Goal: Task Accomplishment & Management: Manage account settings

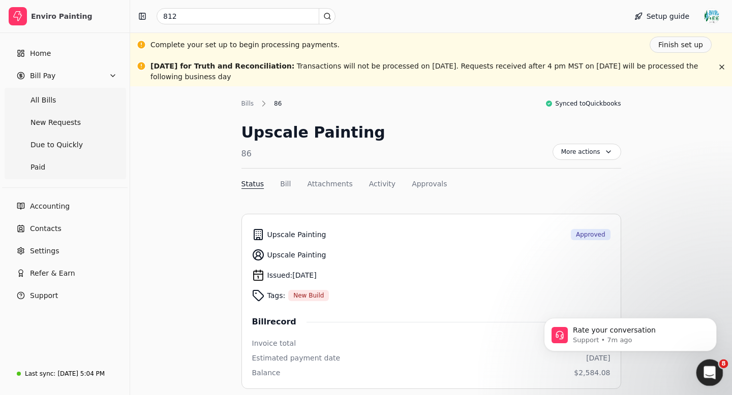
scroll to position [2, 0]
click at [711, 372] on icon "Open Intercom Messenger" at bounding box center [708, 371] width 17 height 17
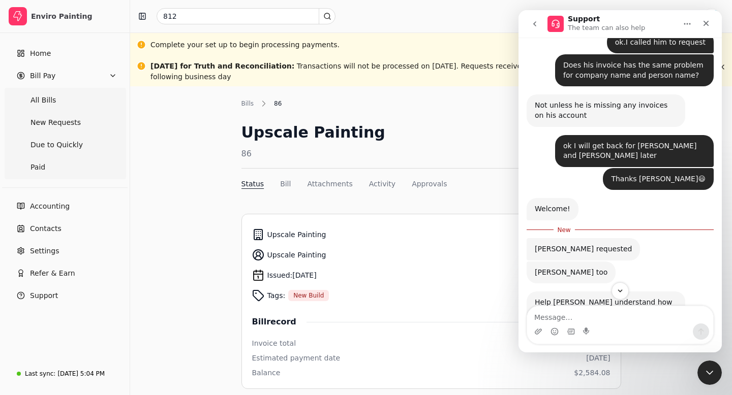
scroll to position [1726, 0]
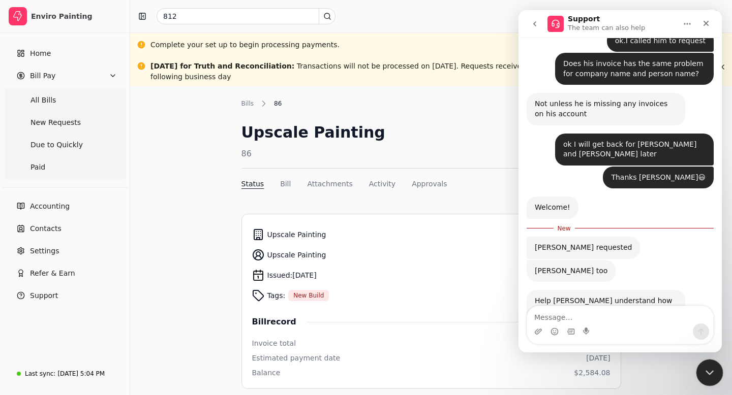
click at [708, 373] on icon "Close Intercom Messenger" at bounding box center [708, 372] width 7 height 4
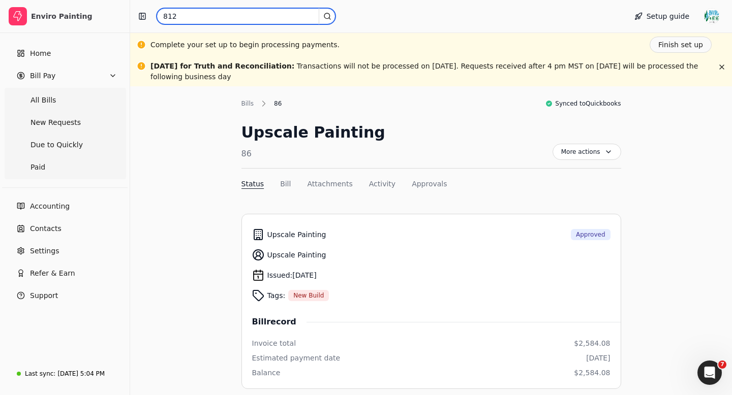
drag, startPoint x: 206, startPoint y: 15, endPoint x: 164, endPoint y: 16, distance: 42.7
click at [163, 16] on input "812" at bounding box center [246, 16] width 179 height 16
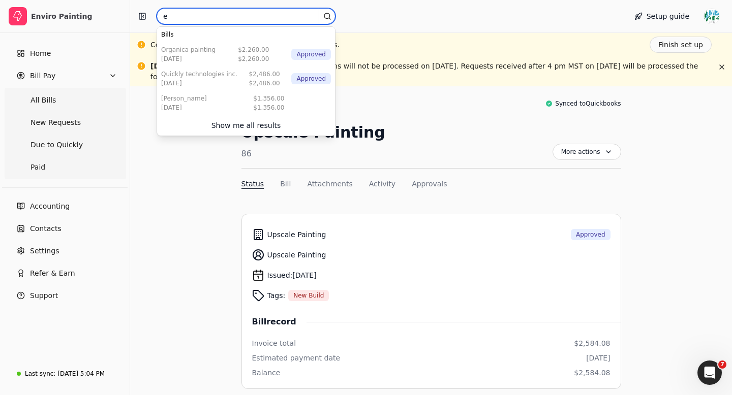
type input "e"
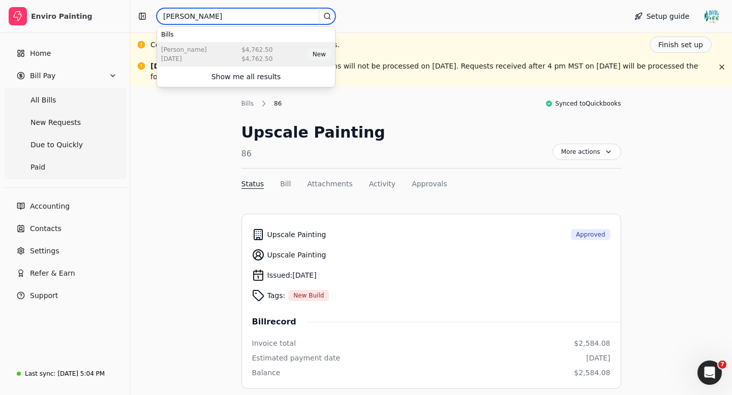
type input "[PERSON_NAME]"
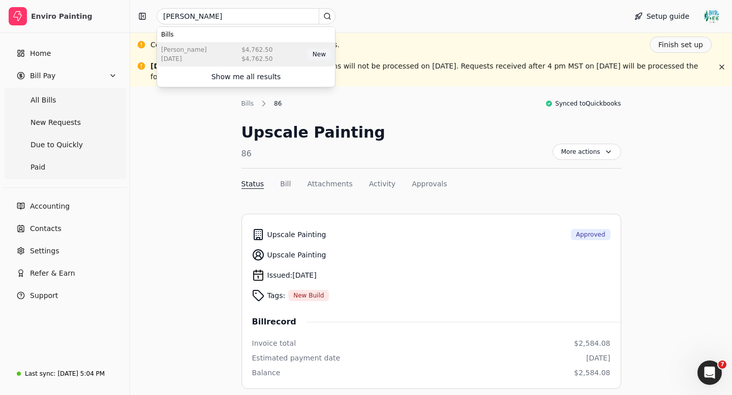
click at [196, 55] on div "[DATE]" at bounding box center [184, 58] width 46 height 9
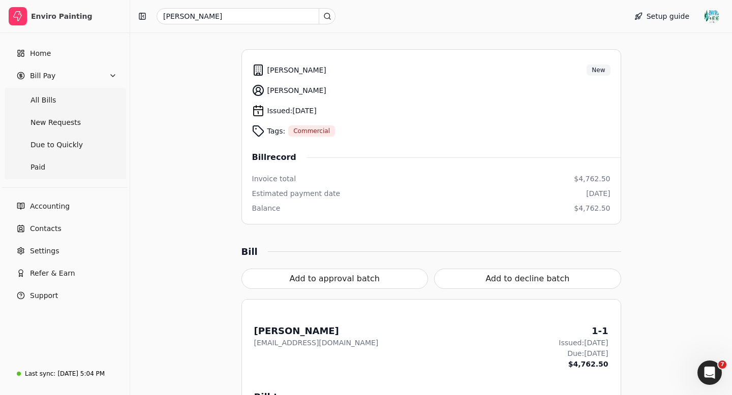
scroll to position [248, 0]
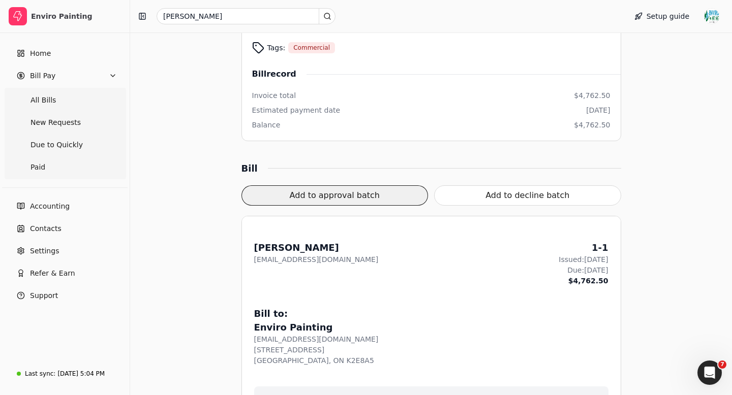
click at [374, 195] on button "Add to approval batch" at bounding box center [334, 196] width 187 height 20
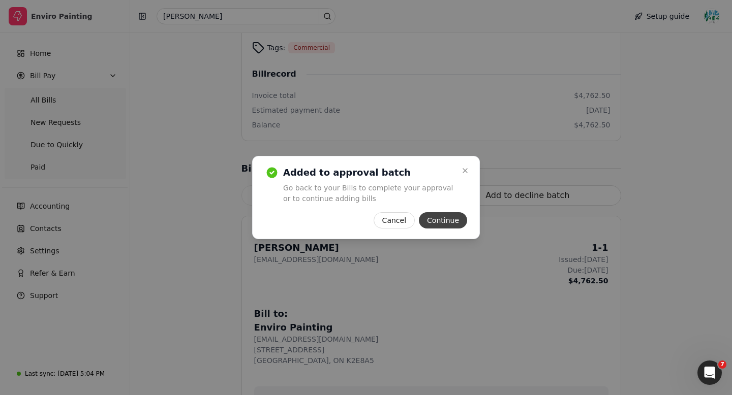
click at [440, 219] on button "Continue" at bounding box center [443, 220] width 48 height 16
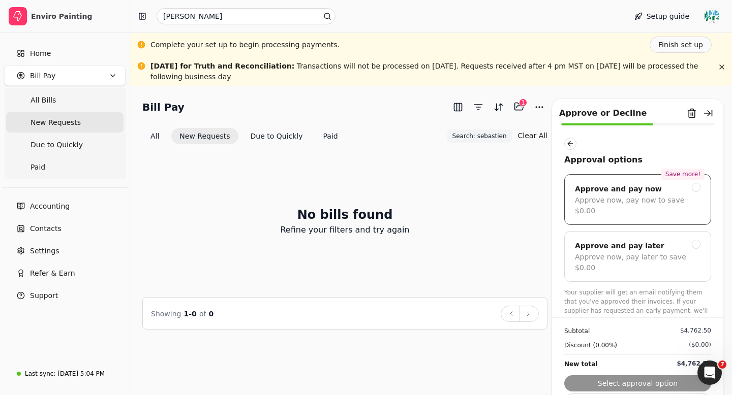
click at [697, 188] on div at bounding box center [696, 187] width 9 height 9
click at [697, 188] on icon at bounding box center [696, 188] width 6 height 6
click at [696, 240] on div at bounding box center [696, 244] width 9 height 9
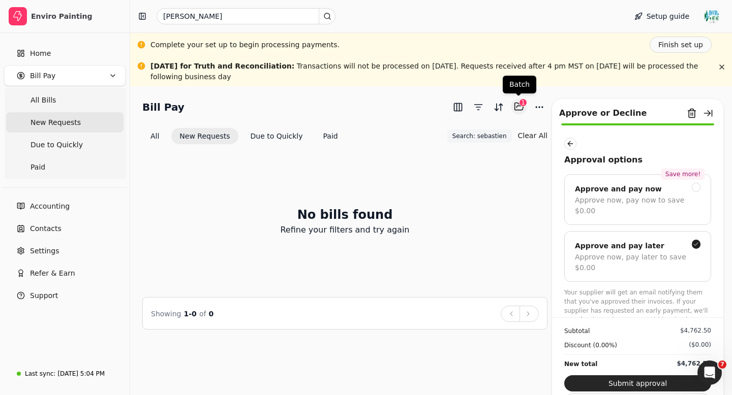
click at [515, 105] on button "Selected items: 1" at bounding box center [519, 107] width 16 height 16
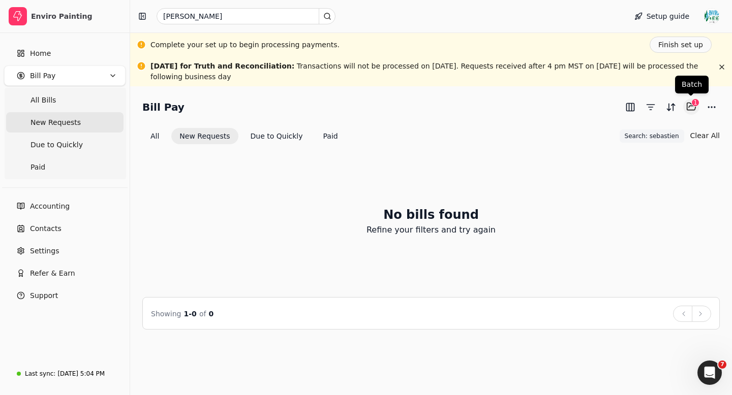
click at [692, 110] on button "Selected items: 1" at bounding box center [691, 107] width 16 height 16
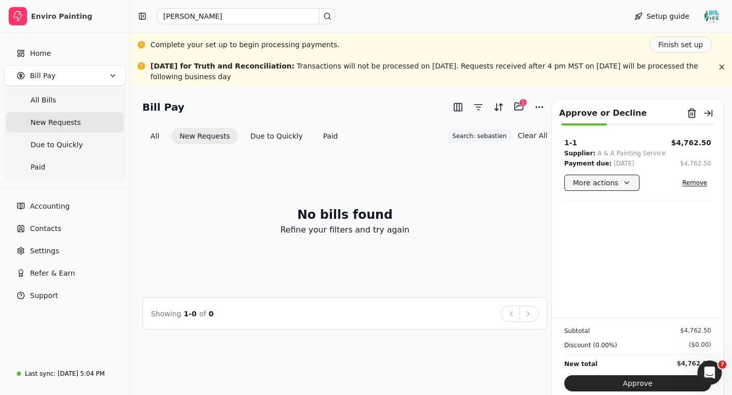
click at [612, 187] on button "More actions" at bounding box center [601, 183] width 75 height 16
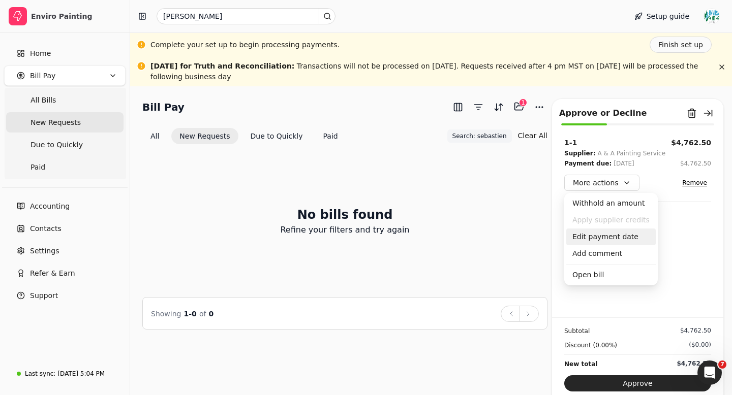
click at [609, 236] on div "Edit payment date" at bounding box center [610, 237] width 89 height 17
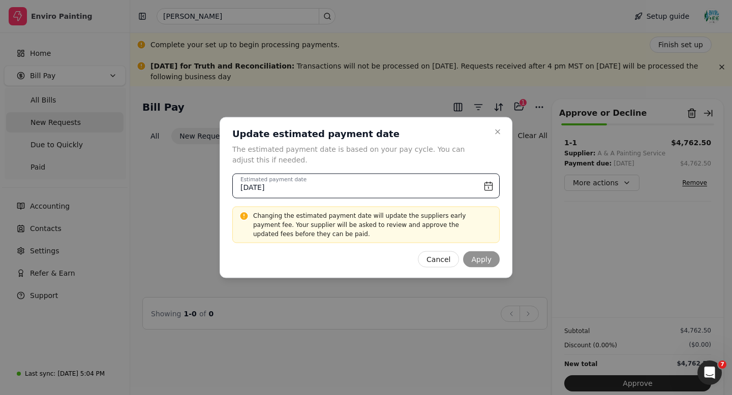
click at [492, 185] on input "[DATE]" at bounding box center [365, 186] width 267 height 25
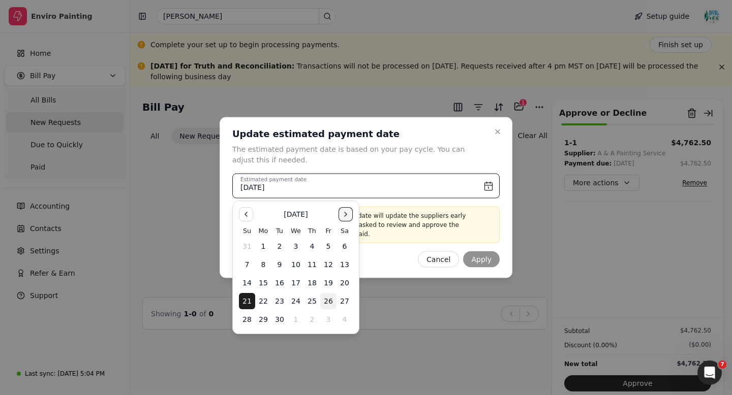
click at [343, 214] on button "Go to the Next Month" at bounding box center [346, 214] width 14 height 14
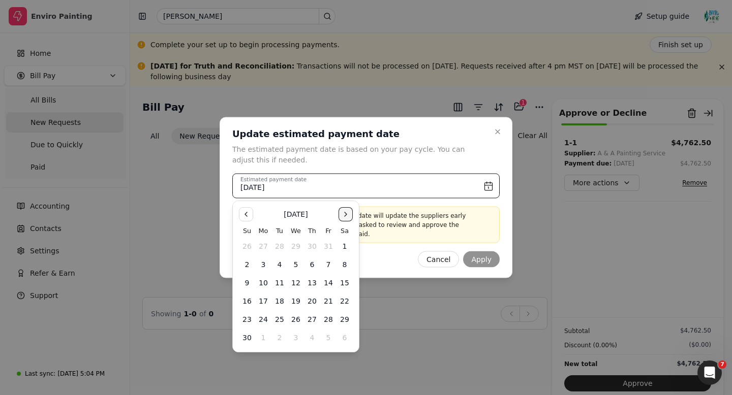
click at [343, 214] on button "Go to the Next Month" at bounding box center [346, 214] width 14 height 14
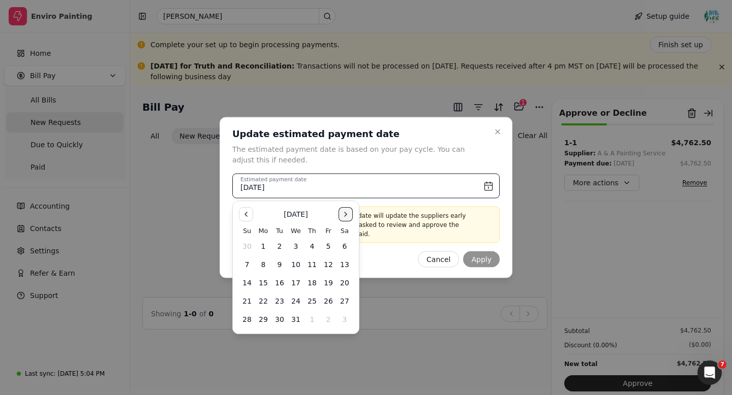
click at [343, 214] on button "Go to the Next Month" at bounding box center [346, 214] width 14 height 14
click at [264, 265] on button "5" at bounding box center [263, 265] width 16 height 16
type input "[DATE]"
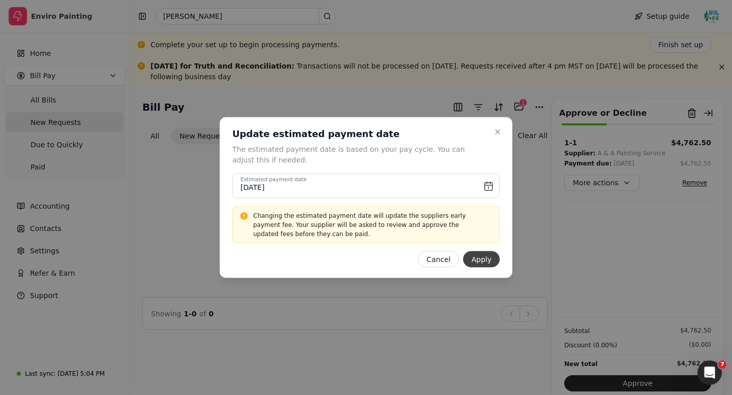
click at [485, 263] on button "Apply" at bounding box center [481, 260] width 37 height 16
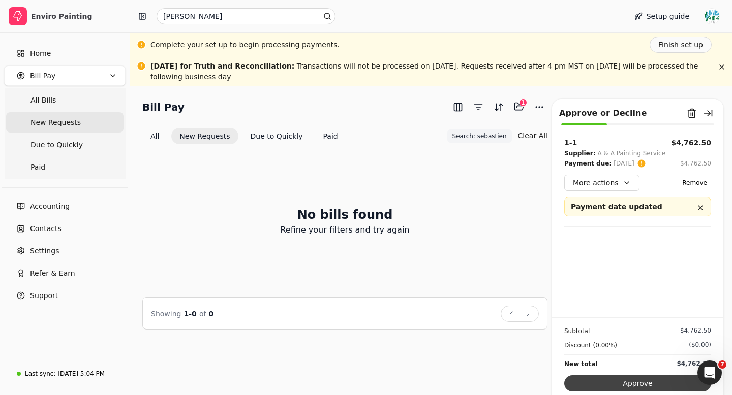
click at [631, 385] on button "Approve" at bounding box center [637, 384] width 147 height 16
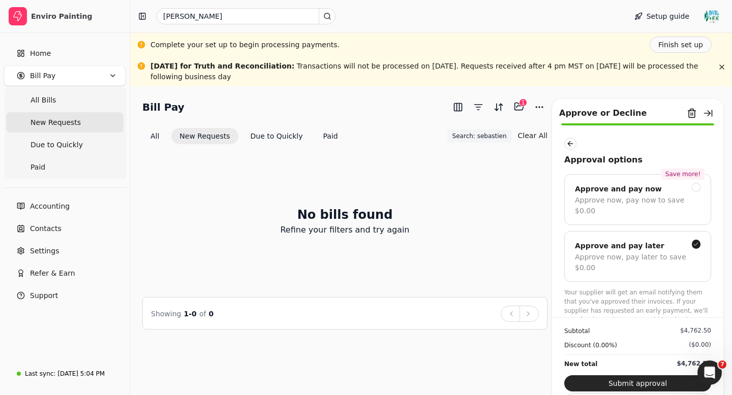
click at [631, 385] on button "Submit approval" at bounding box center [637, 384] width 147 height 16
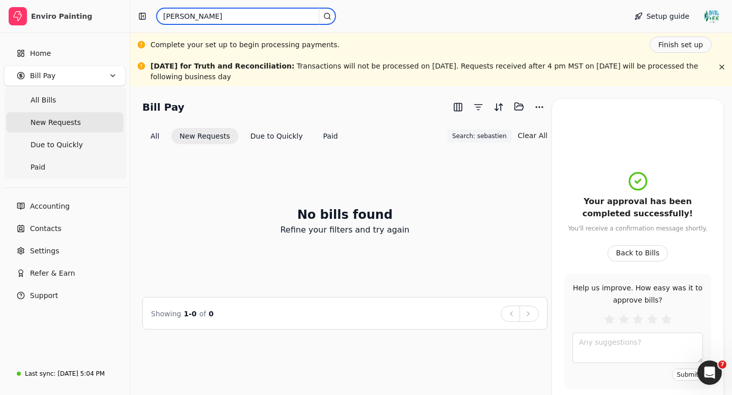
drag, startPoint x: 194, startPoint y: 15, endPoint x: 154, endPoint y: 15, distance: 40.2
click at [154, 15] on div "[PERSON_NAME]" at bounding box center [376, 16] width 484 height 16
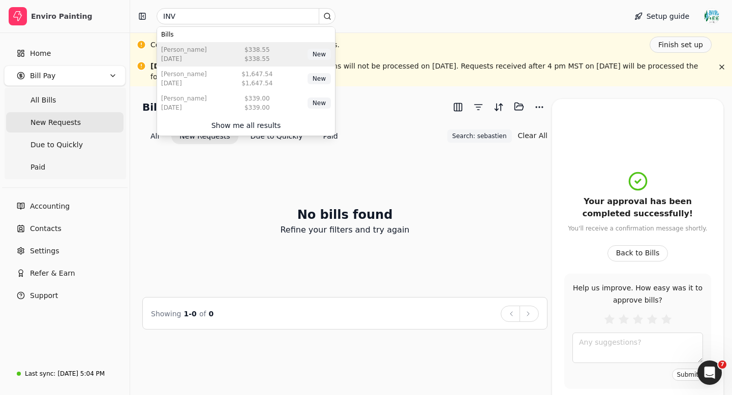
click at [209, 59] on div "[PERSON_NAME] [DATE] $338.55 $338.55 New" at bounding box center [246, 54] width 178 height 24
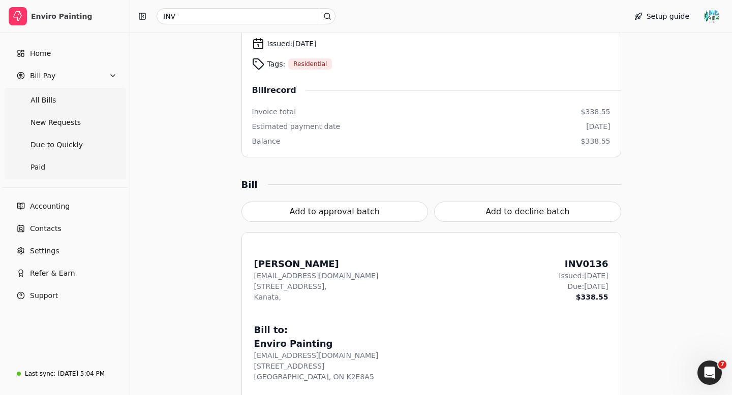
scroll to position [235, 0]
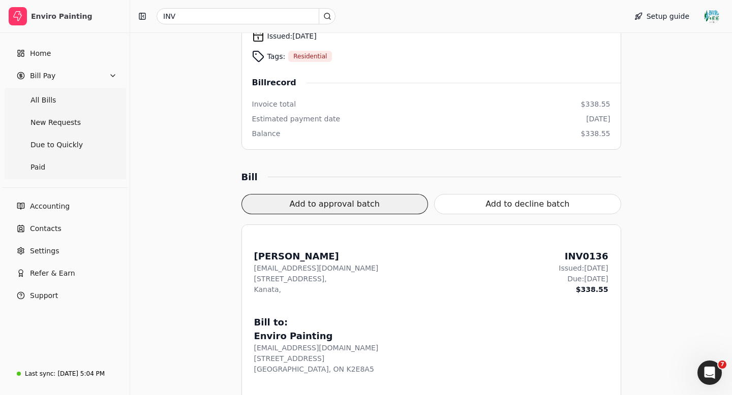
click at [314, 201] on button "Add to approval batch" at bounding box center [334, 204] width 187 height 20
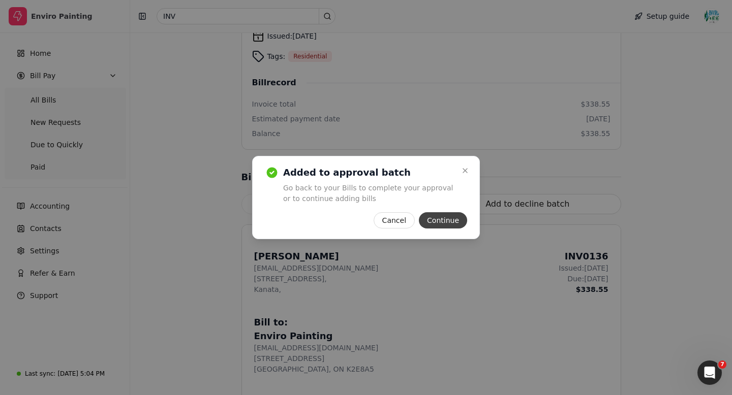
click at [443, 222] on button "Continue" at bounding box center [443, 220] width 48 height 16
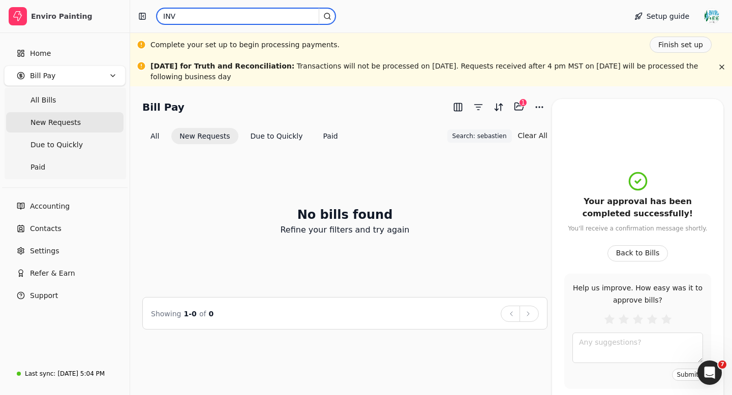
click at [186, 13] on input "INV" at bounding box center [246, 16] width 179 height 16
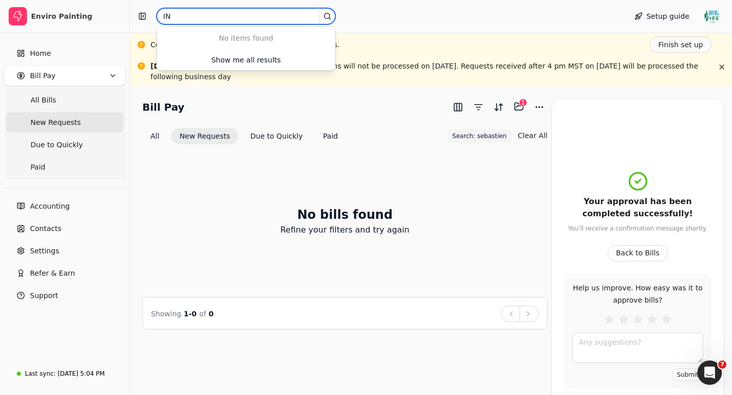
type input "I"
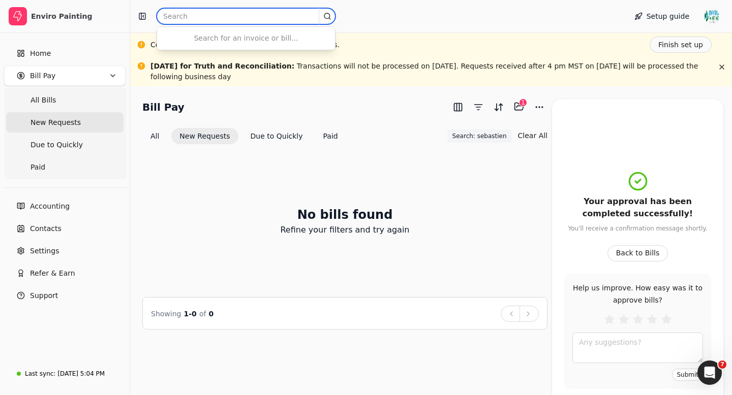
paste input "INV0132"
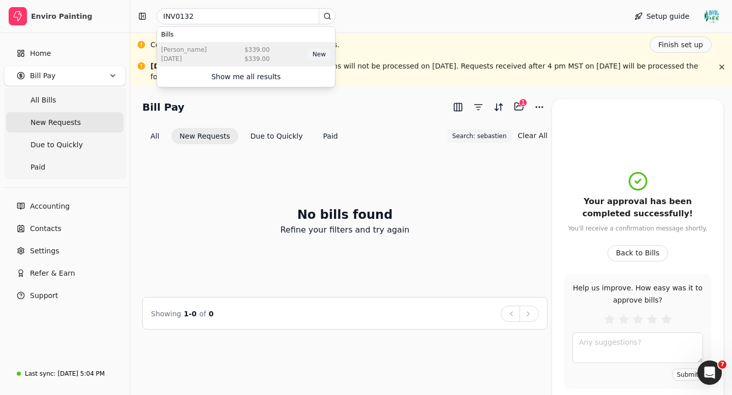
click at [231, 62] on div "[PERSON_NAME] [DATE] $339.00 $339.00 New" at bounding box center [246, 54] width 178 height 24
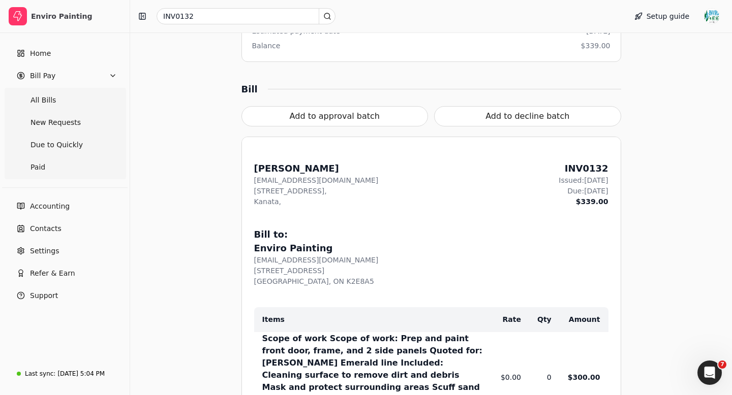
scroll to position [334, 0]
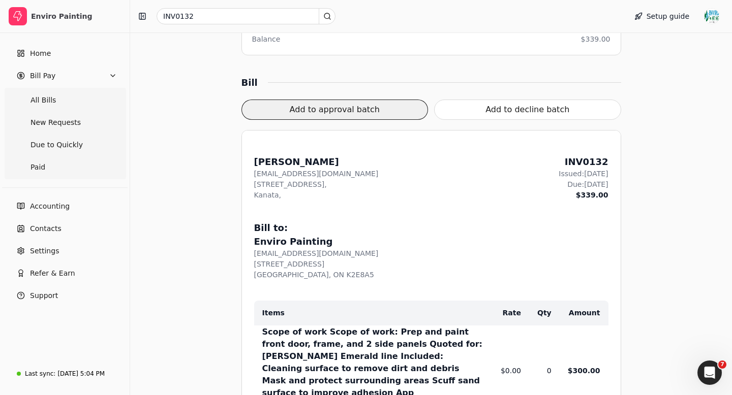
click at [357, 111] on button "Add to approval batch" at bounding box center [334, 110] width 187 height 20
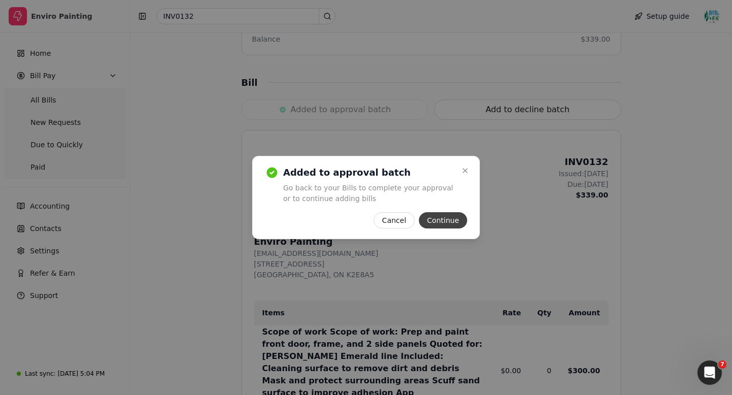
click at [442, 216] on button "Continue" at bounding box center [443, 220] width 48 height 16
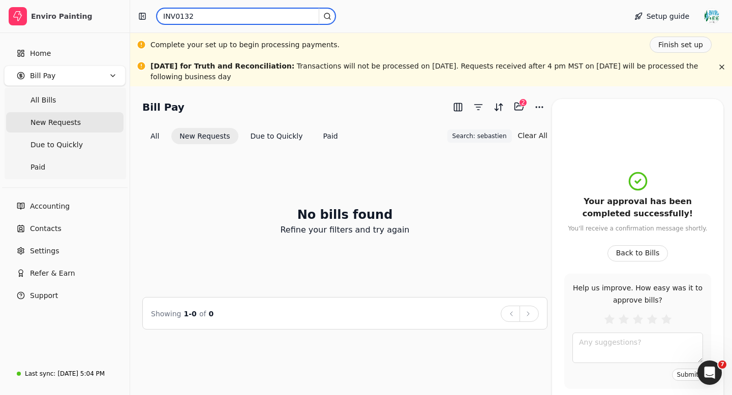
click at [195, 12] on input "INV0132" at bounding box center [246, 16] width 179 height 16
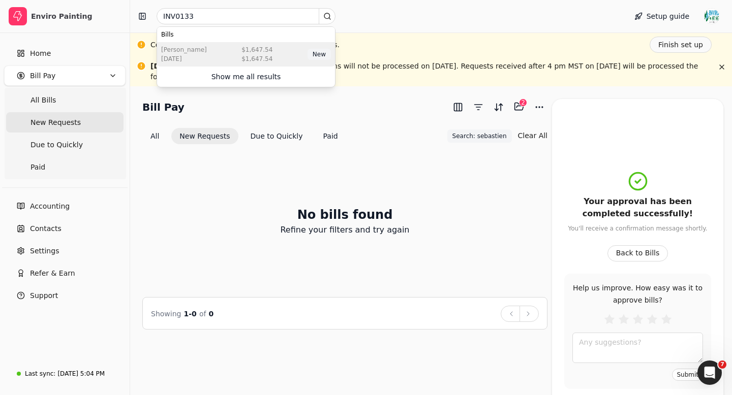
click at [240, 60] on div "[PERSON_NAME] [DATE] $1,647.54 $1,647.54 New" at bounding box center [246, 54] width 178 height 24
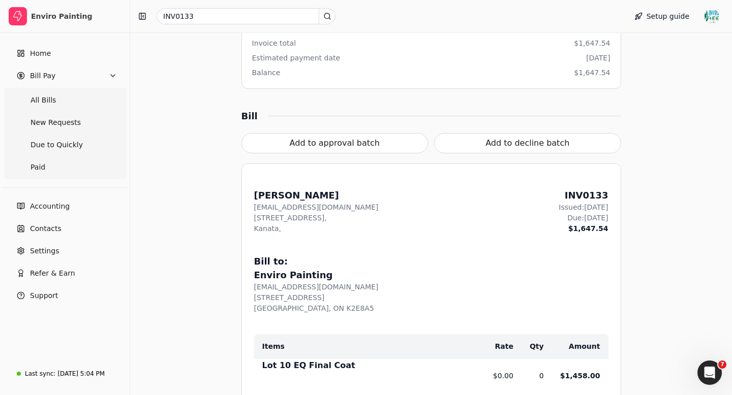
scroll to position [375, 0]
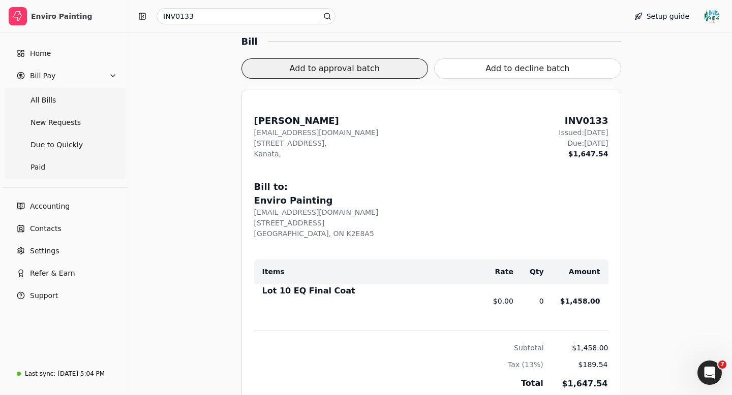
click at [343, 66] on button "Add to approval batch" at bounding box center [334, 68] width 187 height 20
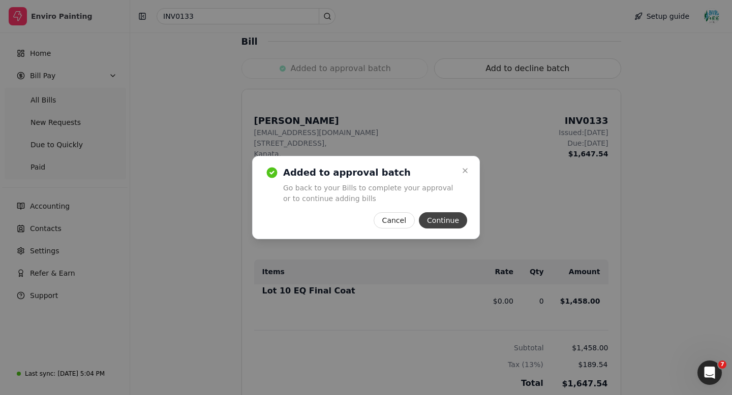
click at [437, 219] on button "Continue" at bounding box center [443, 220] width 48 height 16
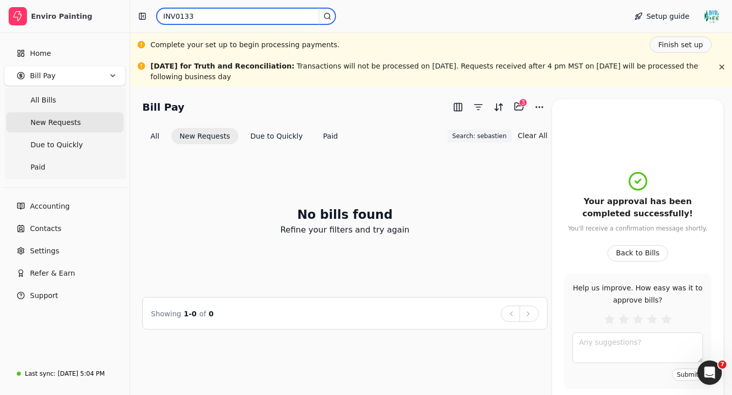
click at [195, 15] on input "INV0133" at bounding box center [246, 16] width 179 height 16
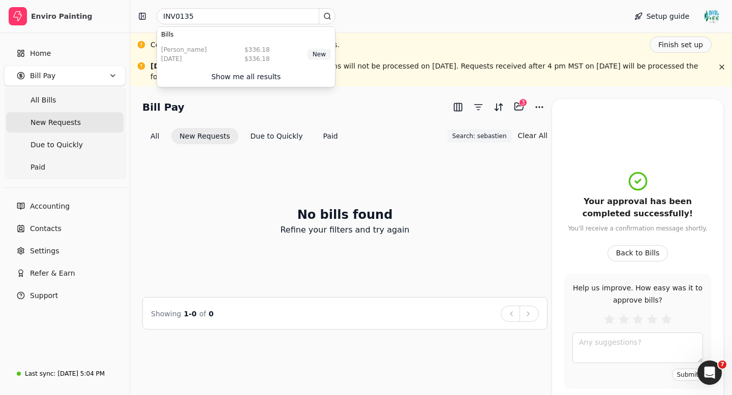
click at [217, 68] on div "Show me all results" at bounding box center [246, 77] width 178 height 20
click at [215, 59] on div "[PERSON_NAME] [DATE] $336.18 $336.18 New" at bounding box center [246, 54] width 178 height 24
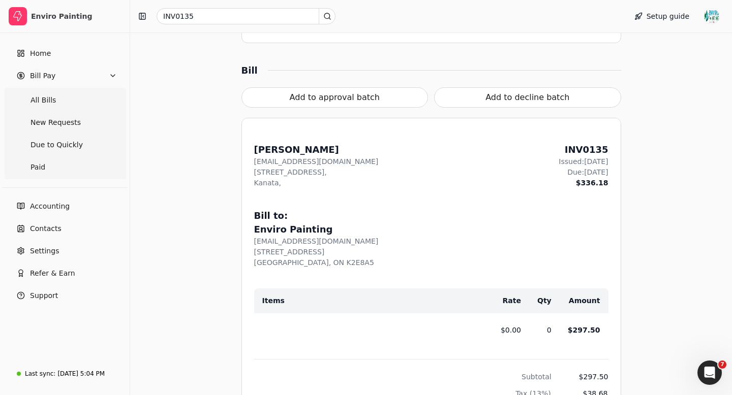
scroll to position [356, 0]
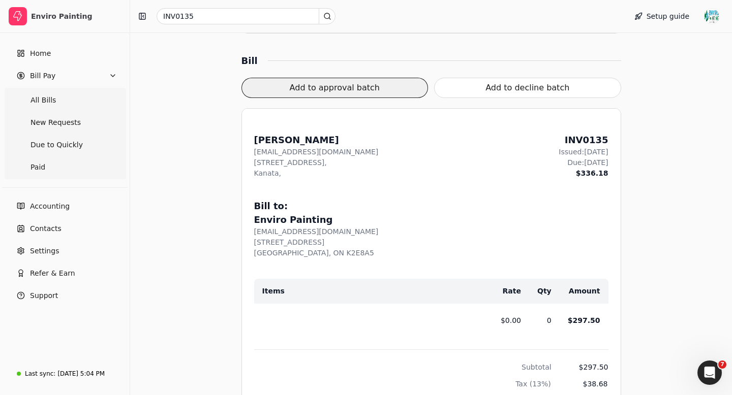
click at [356, 89] on button "Add to approval batch" at bounding box center [334, 88] width 187 height 20
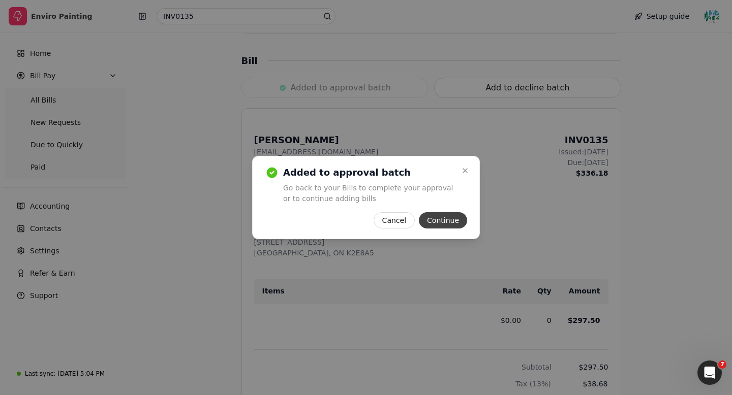
click at [447, 223] on button "Continue" at bounding box center [443, 220] width 48 height 16
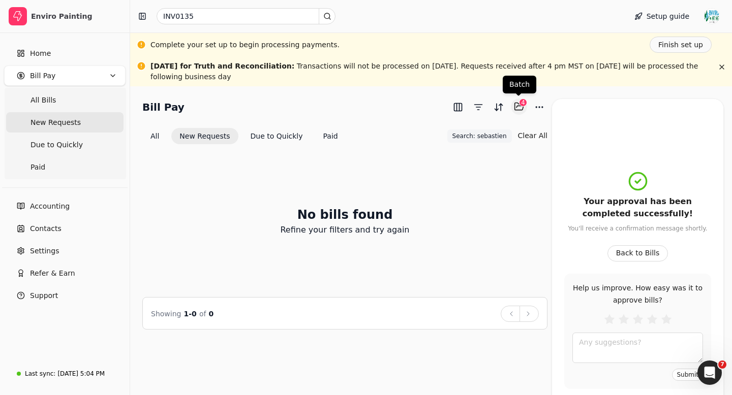
click at [520, 108] on button "Selected items: 4" at bounding box center [519, 107] width 16 height 16
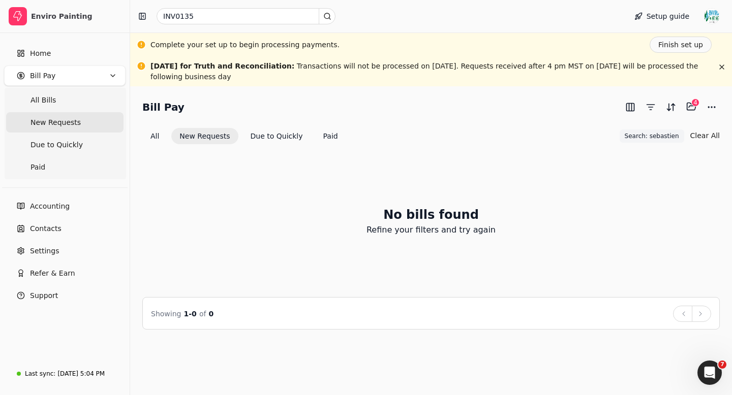
click at [693, 107] on div "4" at bounding box center [695, 103] width 8 height 8
click at [690, 104] on button "Selected items: 4" at bounding box center [691, 107] width 16 height 16
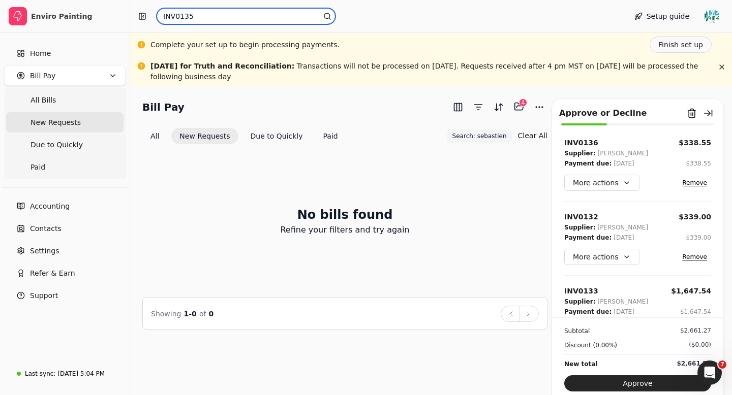
click at [191, 14] on input "INV0135" at bounding box center [246, 16] width 179 height 16
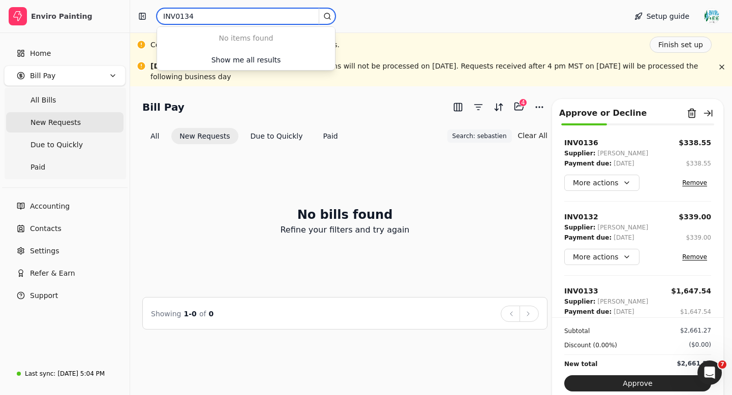
type input "INV0134"
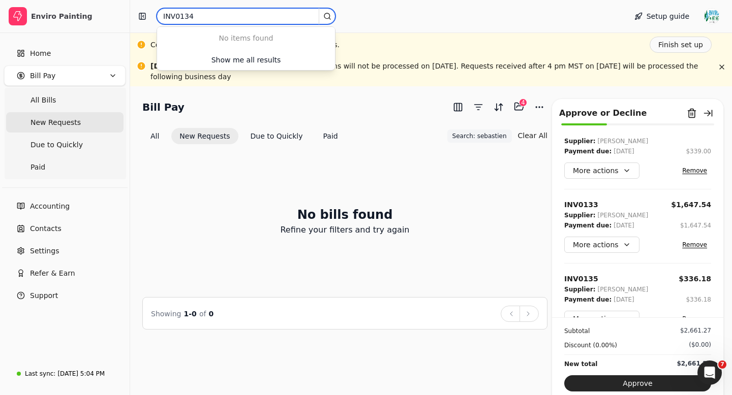
scroll to position [87, 0]
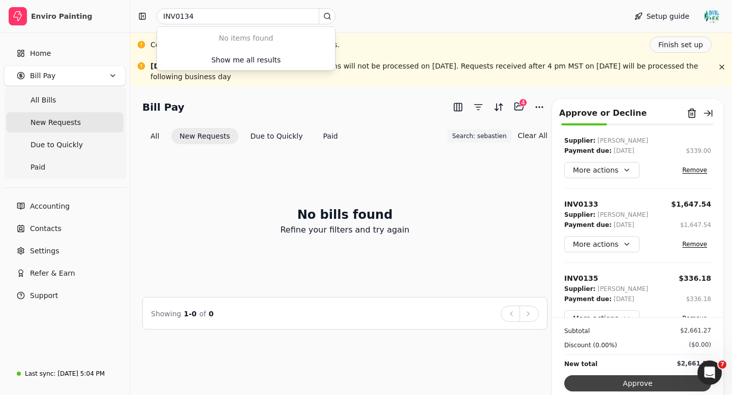
click at [635, 384] on button "Approve" at bounding box center [637, 384] width 147 height 16
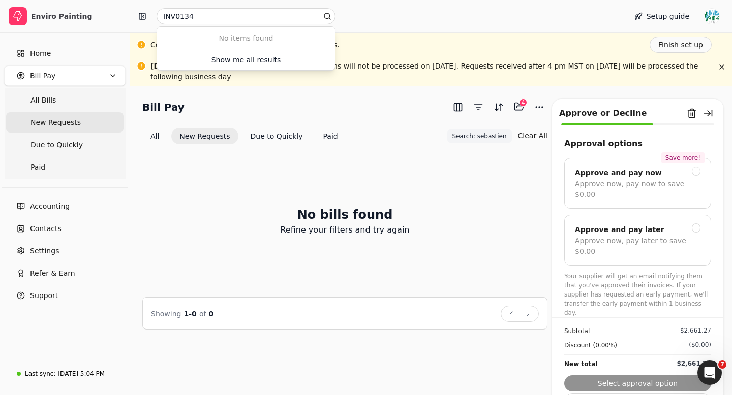
scroll to position [0, 0]
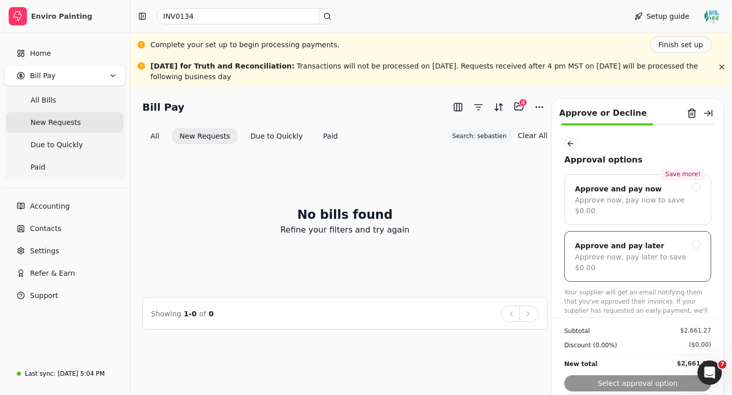
click at [698, 240] on div at bounding box center [696, 244] width 9 height 9
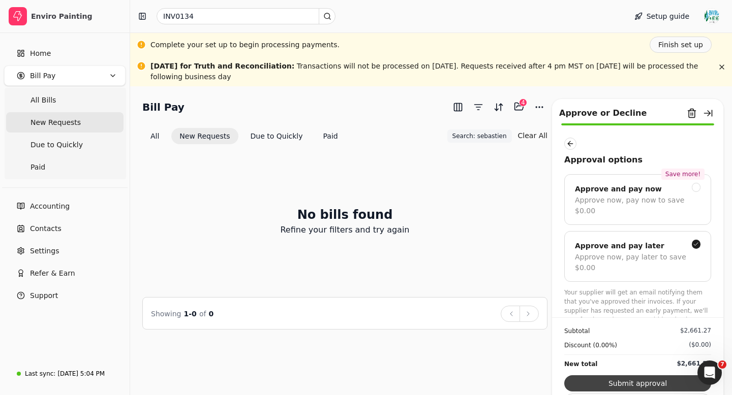
click at [640, 384] on button "Submit approval" at bounding box center [637, 384] width 147 height 16
click at [639, 381] on div "Subtotal $2,661.27 Discount (0.00%) ($0.00) New total $2,661.27 Cancel By selec…" at bounding box center [637, 374] width 171 height 113
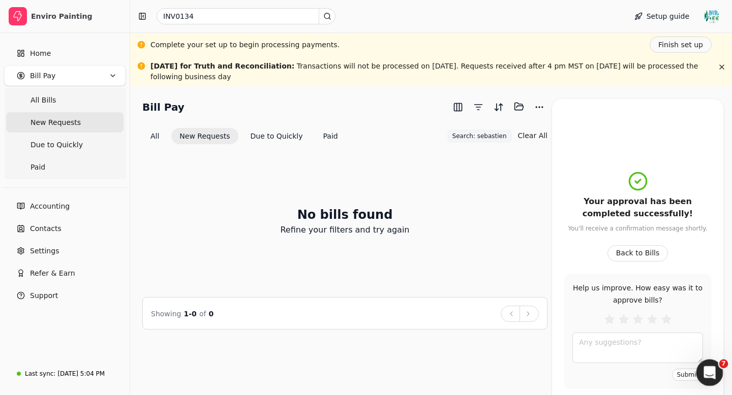
click at [709, 374] on icon "Open Intercom Messenger" at bounding box center [708, 371] width 17 height 17
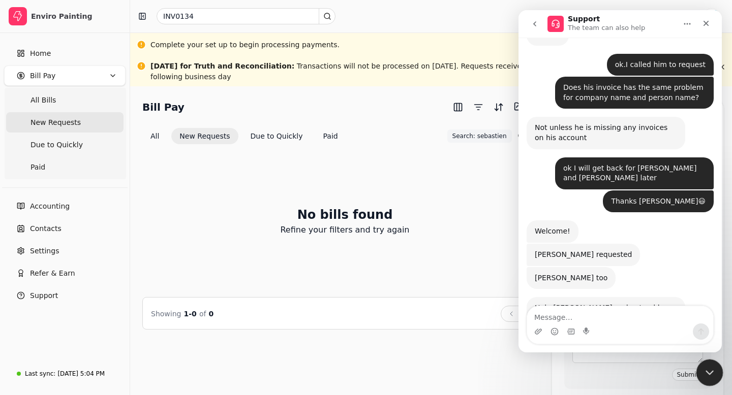
scroll to position [1710, 0]
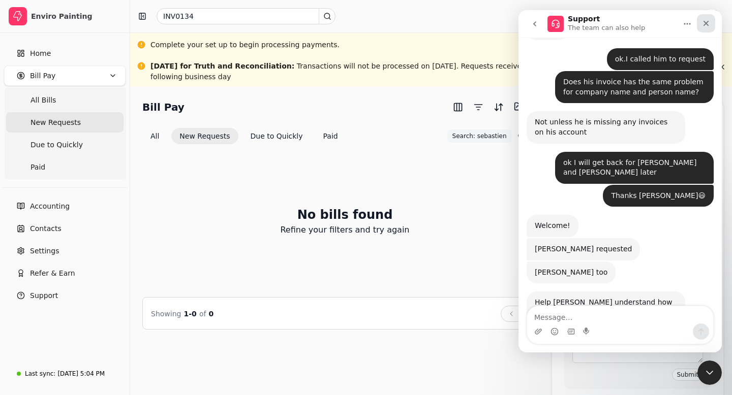
click at [706, 21] on icon "Close" at bounding box center [706, 23] width 8 height 8
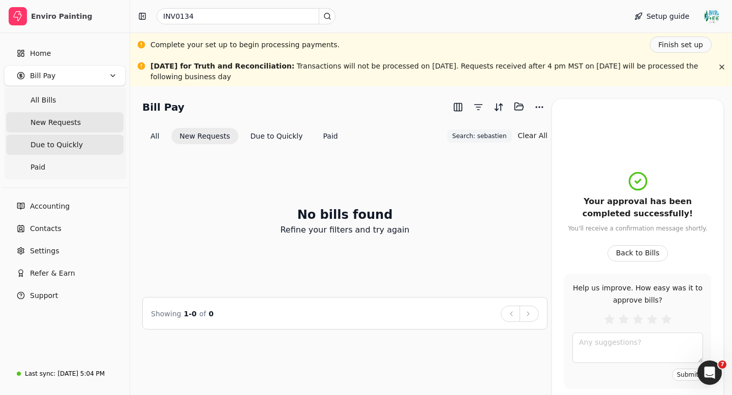
click at [73, 143] on span "Due to Quickly" at bounding box center [56, 145] width 52 height 11
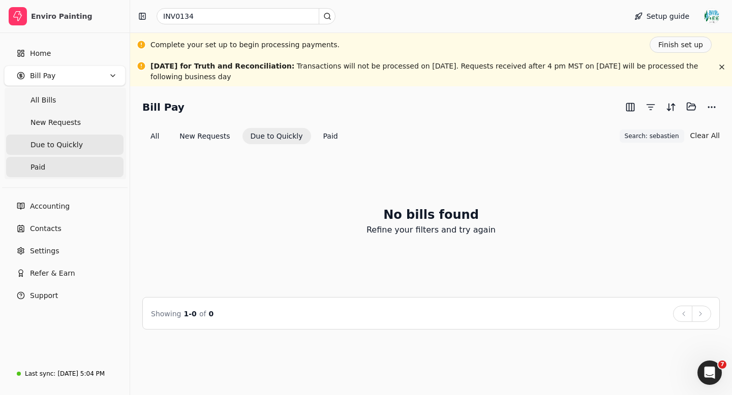
click at [48, 171] on link "Paid" at bounding box center [64, 167] width 117 height 20
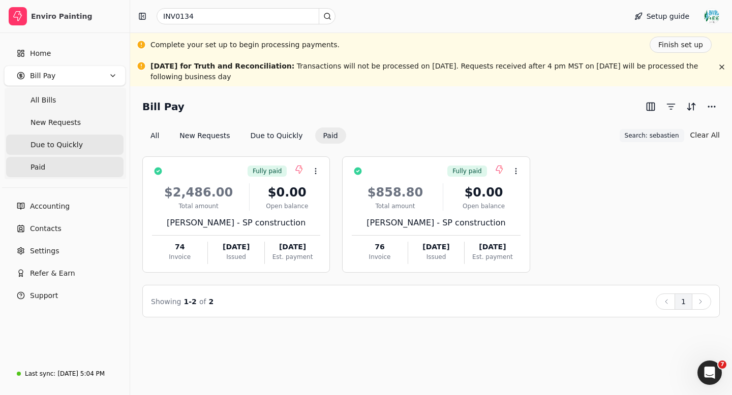
click at [55, 146] on span "Due to Quickly" at bounding box center [56, 145] width 52 height 11
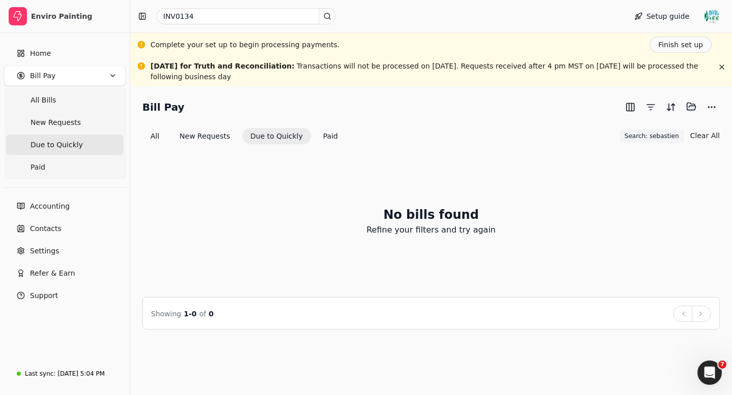
click at [55, 146] on span "Due to Quickly" at bounding box center [56, 145] width 52 height 11
click at [720, 67] on button "button" at bounding box center [722, 67] width 12 height 12
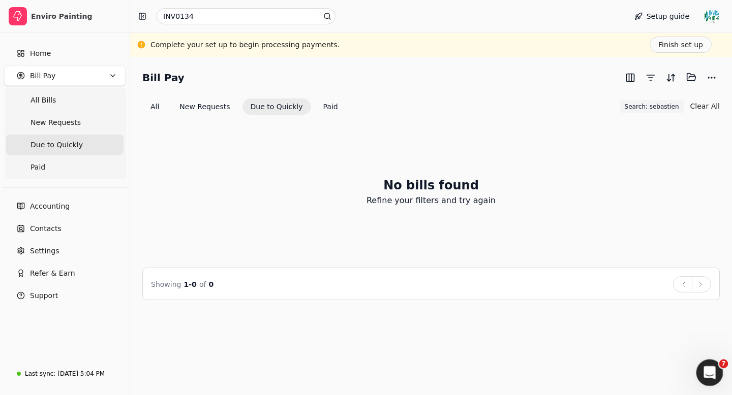
click at [710, 374] on icon "Open Intercom Messenger" at bounding box center [708, 371] width 17 height 17
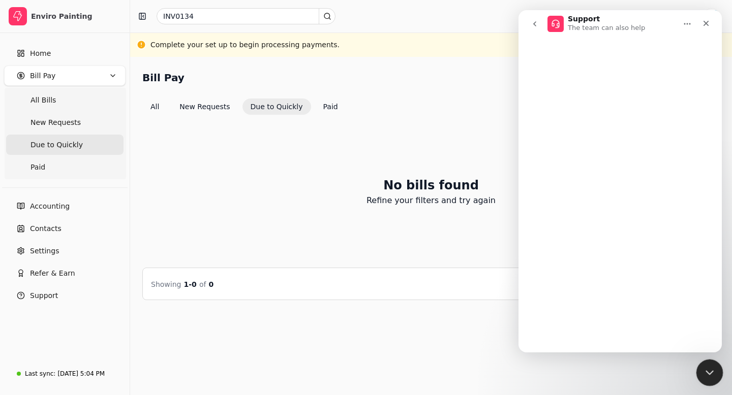
click at [713, 374] on icon "Close Intercom Messenger" at bounding box center [708, 371] width 12 height 12
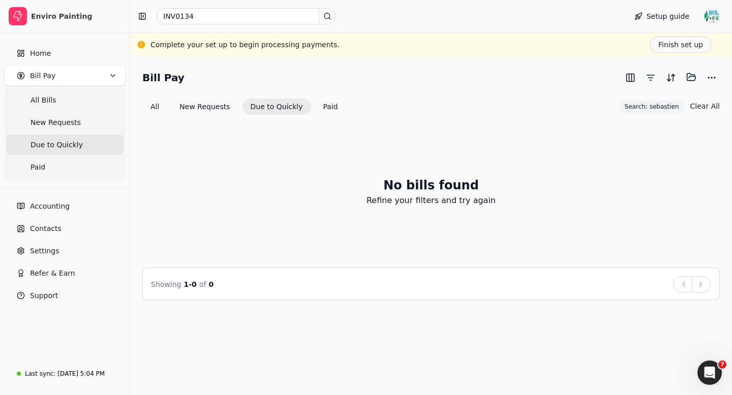
scroll to position [1710, 0]
click at [707, 372] on icon "Open Intercom Messenger" at bounding box center [708, 371] width 17 height 17
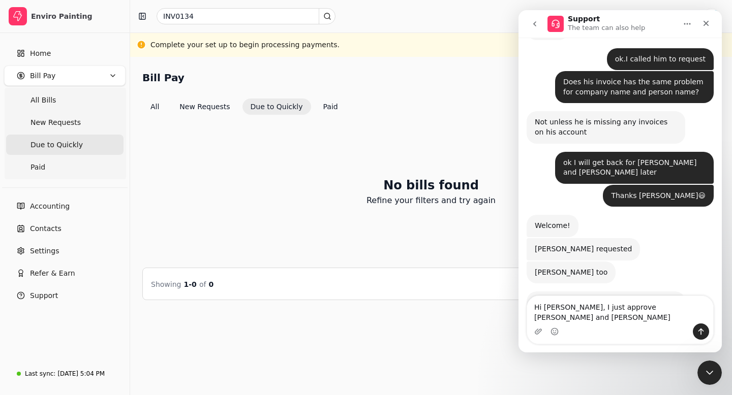
type textarea "Hi [PERSON_NAME], I just approve [PERSON_NAME] and [PERSON_NAME]"
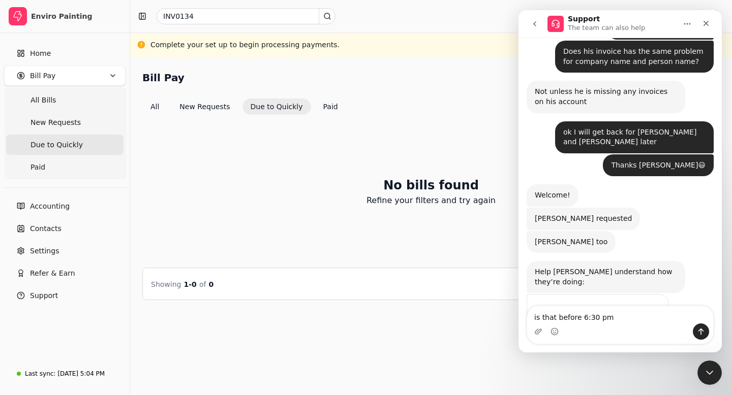
type textarea "is that before 6:30 pm?"
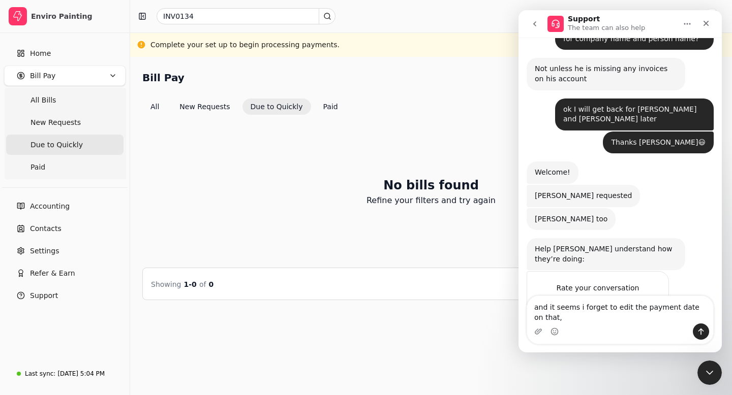
scroll to position [1773, 0]
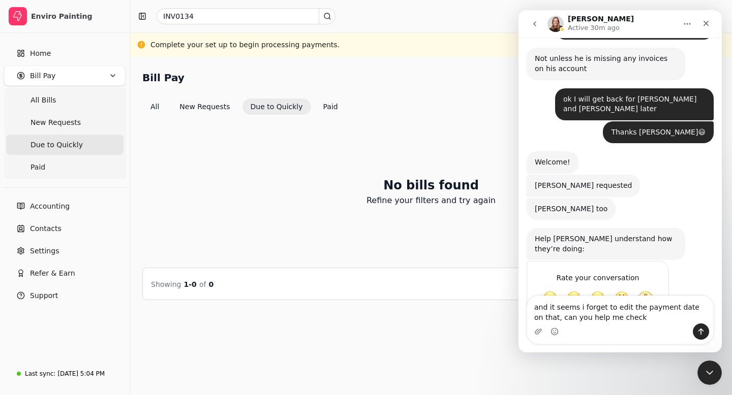
type textarea "and it seems i forget to edit the payment date on that, can you help me check?"
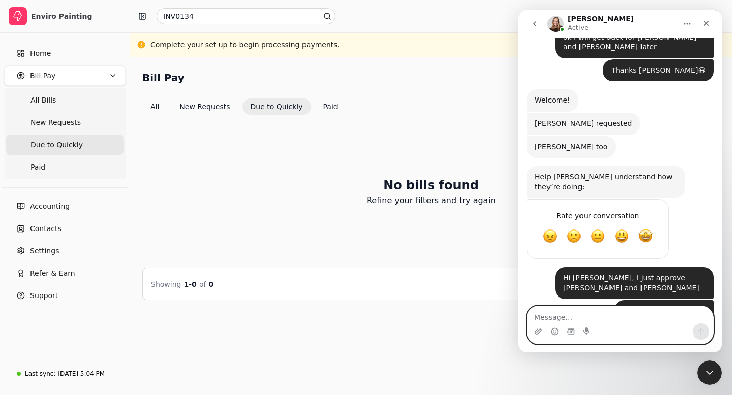
scroll to position [1860, 0]
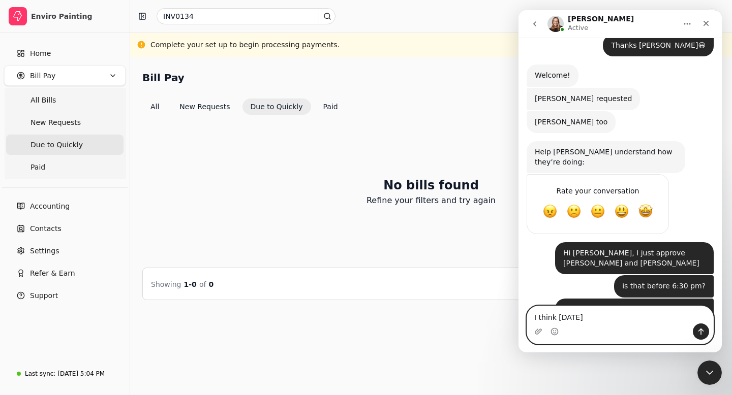
type textarea "I think [DATE]?"
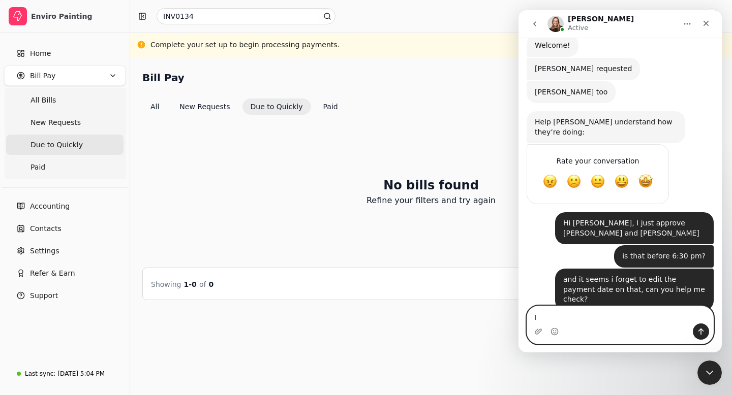
type textarea "I"
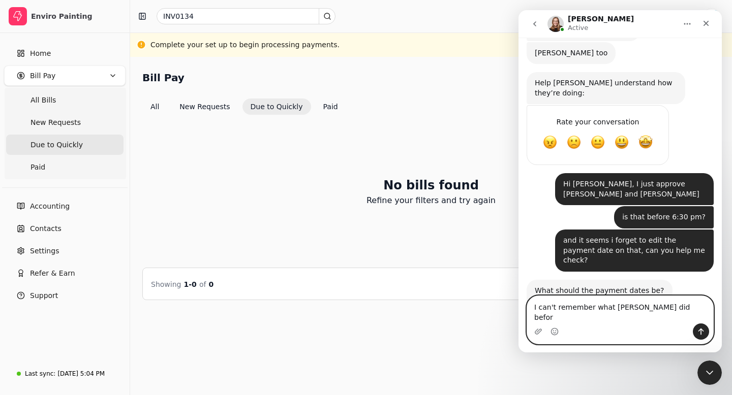
type textarea "I can't remember what [PERSON_NAME] did before"
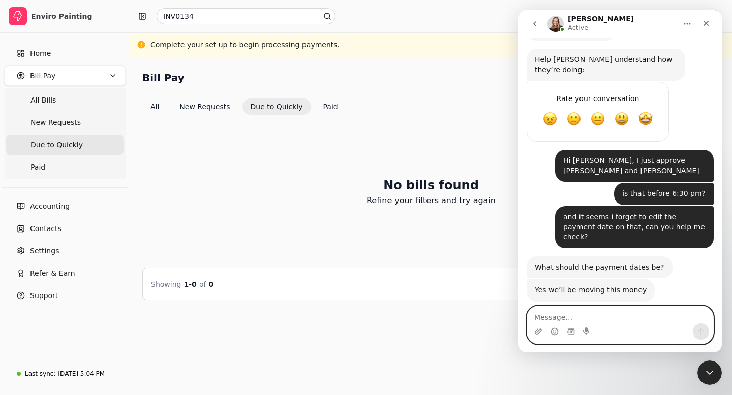
scroll to position [1943, 0]
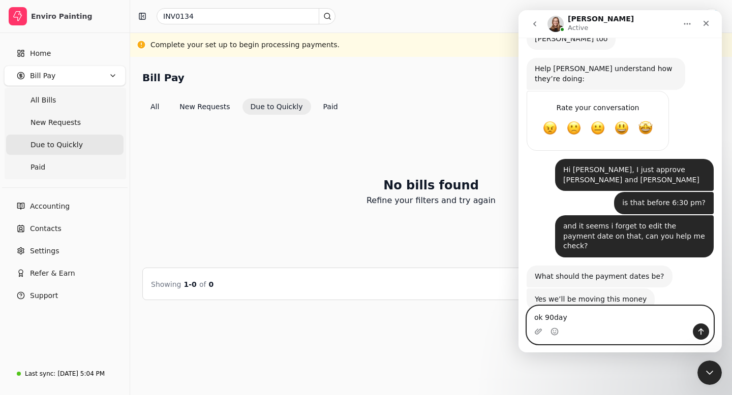
type textarea "ok 90days"
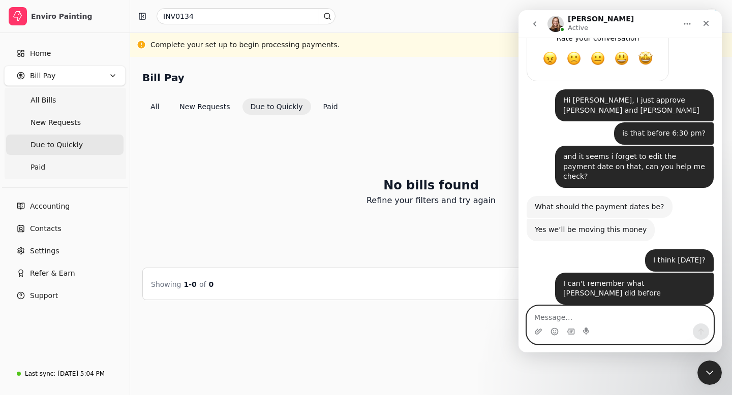
scroll to position [2004, 0]
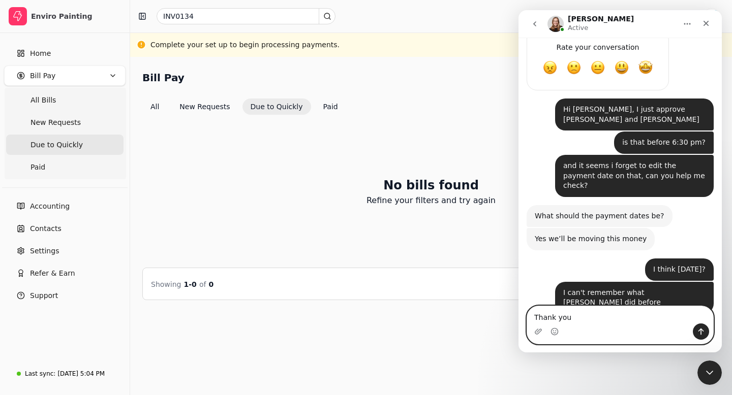
type textarea "Thank you!"
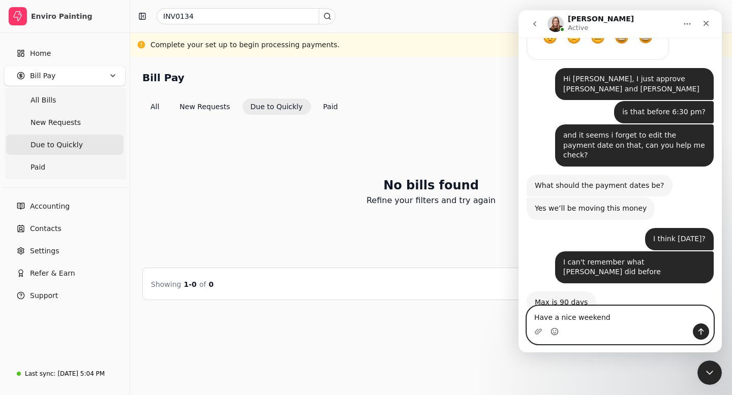
type textarea "Have a nice weekend"
click at [551, 331] on circle "Emoji picker" at bounding box center [554, 331] width 7 height 7
click at [556, 331] on icon "Emoji picker" at bounding box center [555, 330] width 4 height 1
click at [706, 333] on button "Send a message…" at bounding box center [701, 332] width 16 height 16
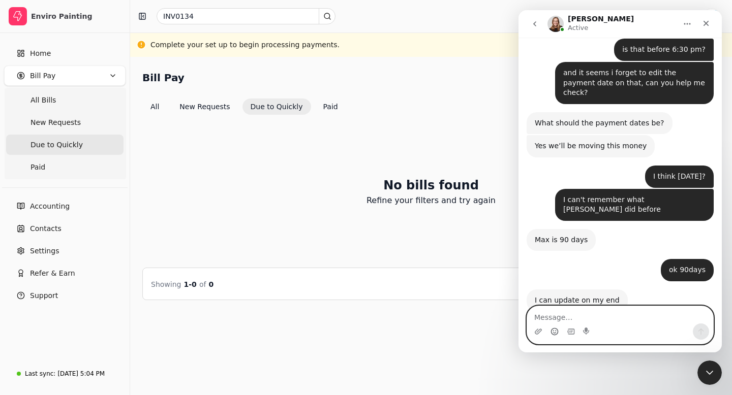
scroll to position [2088, 0]
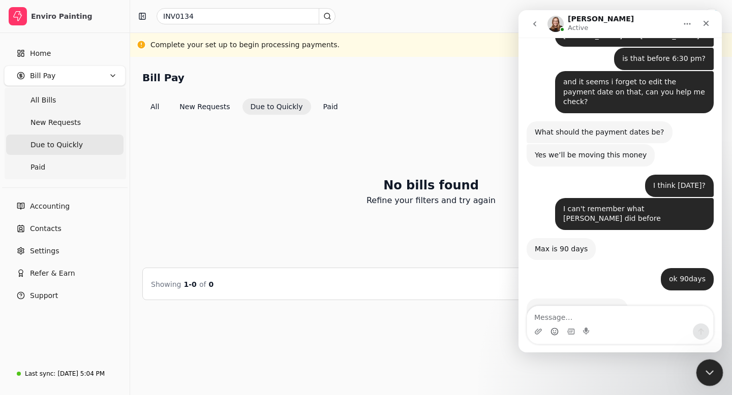
click at [712, 374] on icon "Close Intercom Messenger" at bounding box center [708, 371] width 12 height 12
